Goal: Navigation & Orientation: Find specific page/section

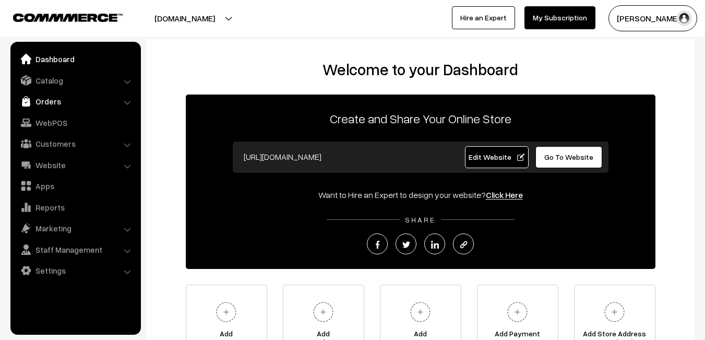
click at [55, 101] on link "Orders" at bounding box center [75, 101] width 124 height 19
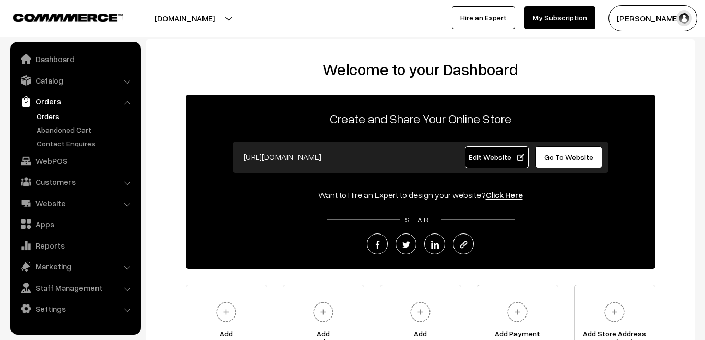
click at [55, 117] on link "Orders" at bounding box center [85, 116] width 103 height 11
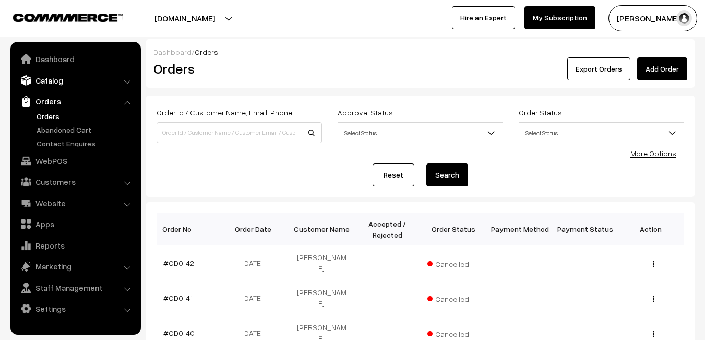
click at [43, 78] on link "Catalog" at bounding box center [75, 80] width 124 height 19
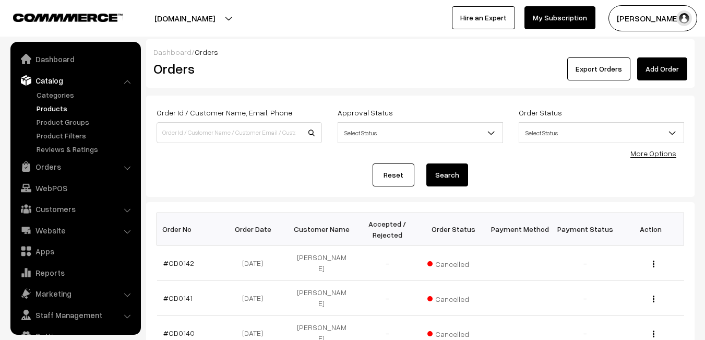
click at [50, 105] on link "Products" at bounding box center [85, 108] width 103 height 11
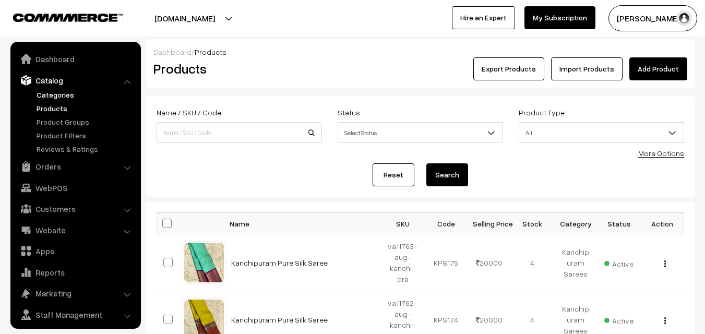
click at [59, 94] on link "Categories" at bounding box center [85, 94] width 103 height 11
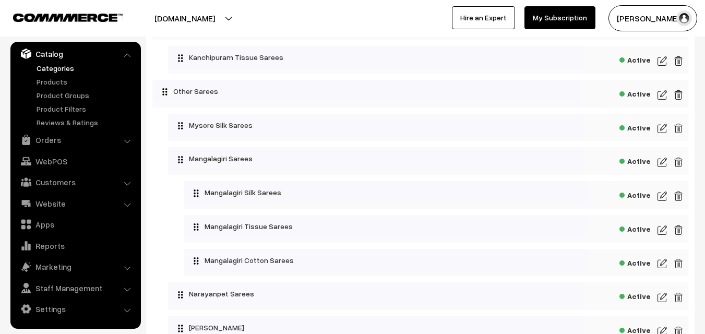
scroll to position [610, 0]
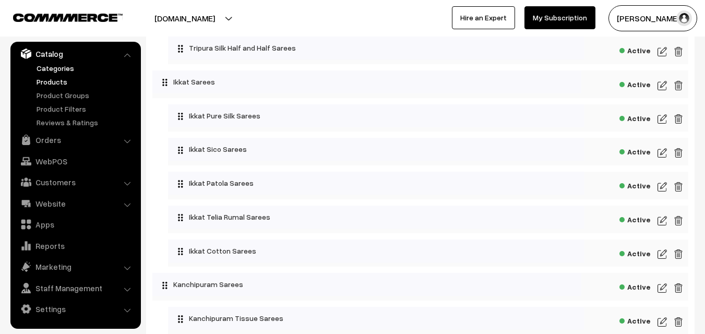
click at [38, 80] on link "Products" at bounding box center [85, 81] width 103 height 11
